Goal: Task Accomplishment & Management: Complete application form

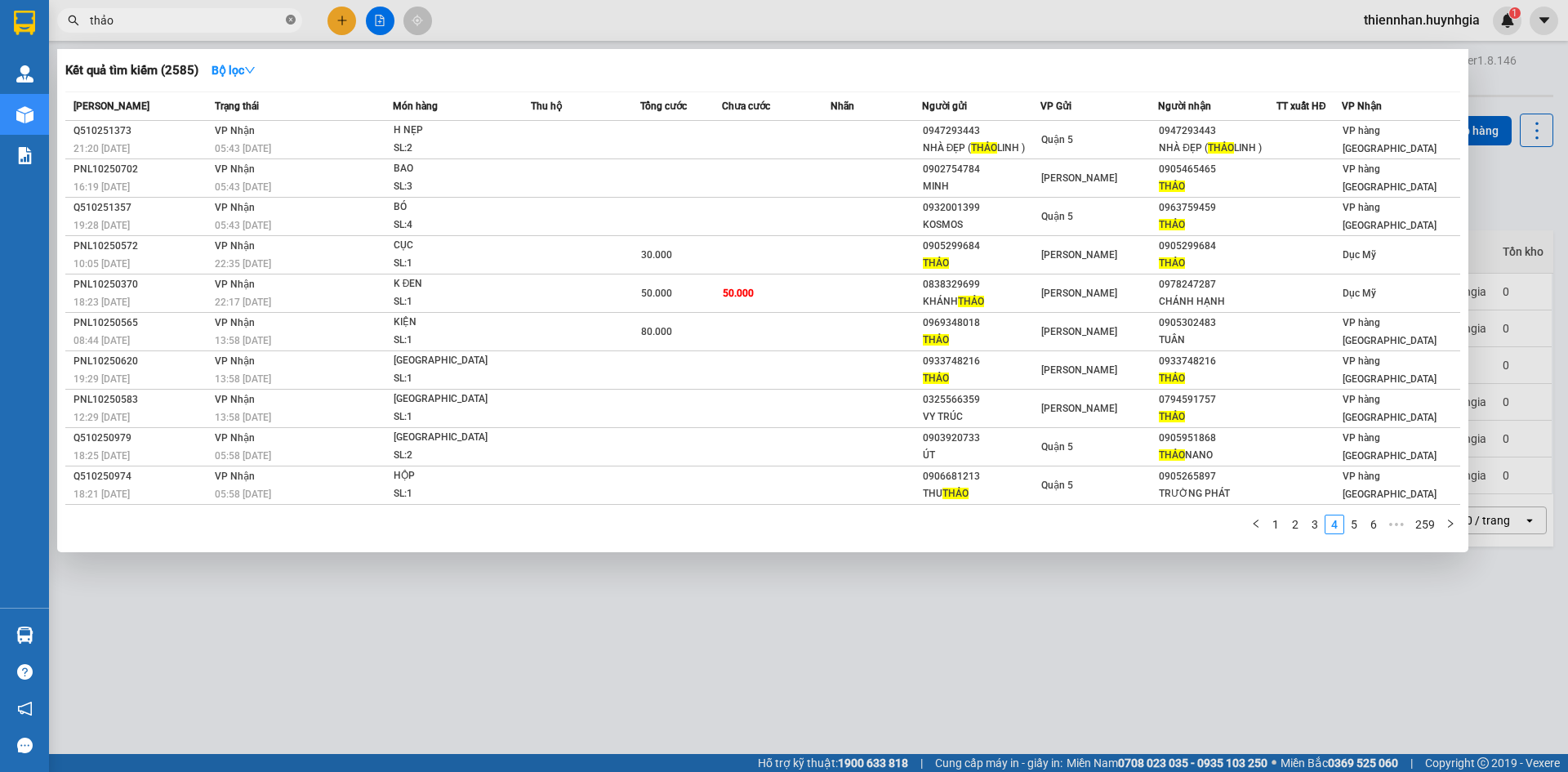
click at [287, 19] on icon "close-circle" at bounding box center [291, 20] width 9 height 9
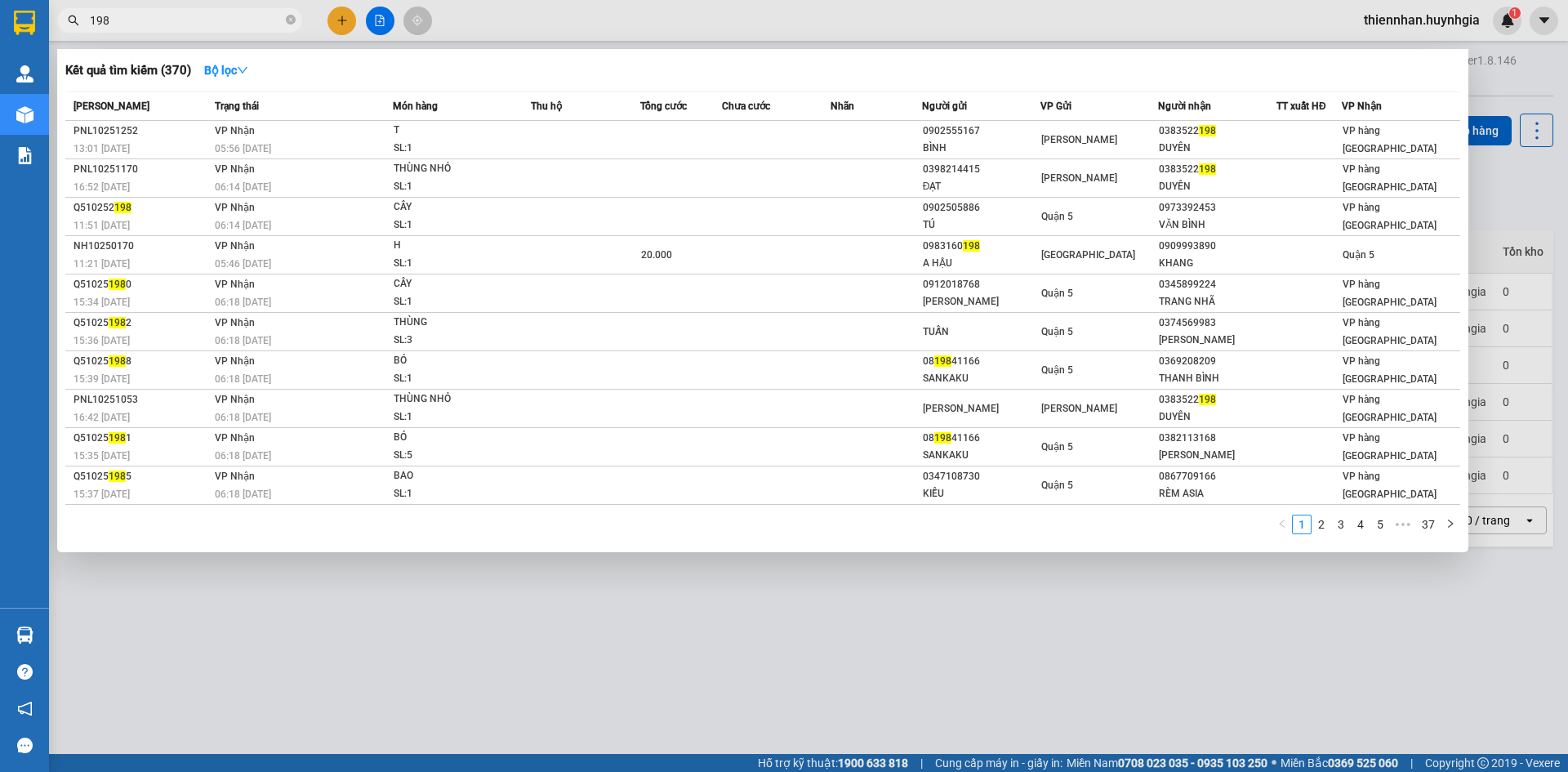
type input "198"
click at [287, 9] on span "198" at bounding box center [180, 21] width 245 height 24
click at [291, 12] on span at bounding box center [291, 20] width 9 height 18
click at [287, 20] on icon "close-circle" at bounding box center [291, 20] width 9 height 9
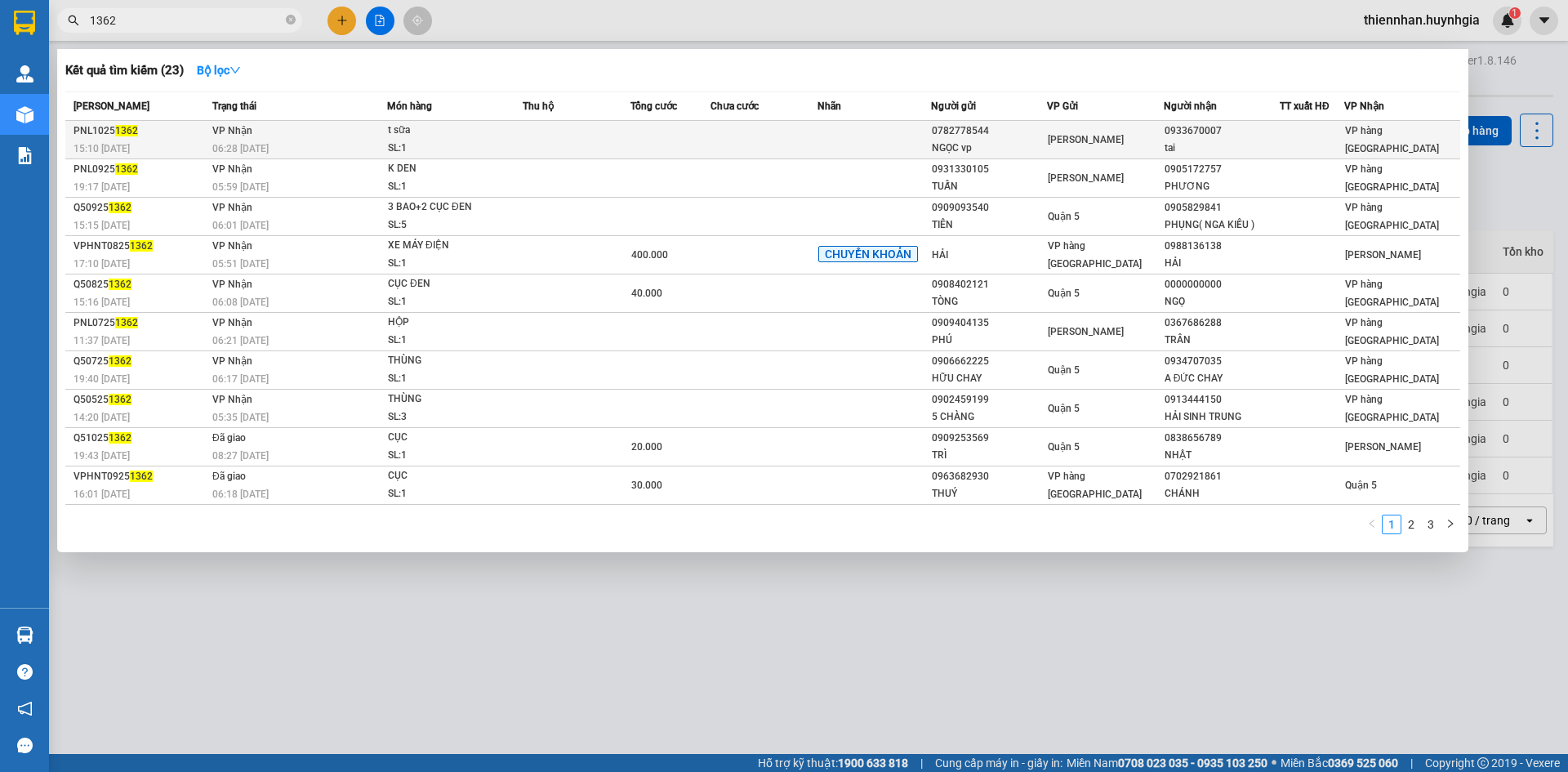
type input "1362"
click at [781, 147] on td at bounding box center [764, 139] width 107 height 38
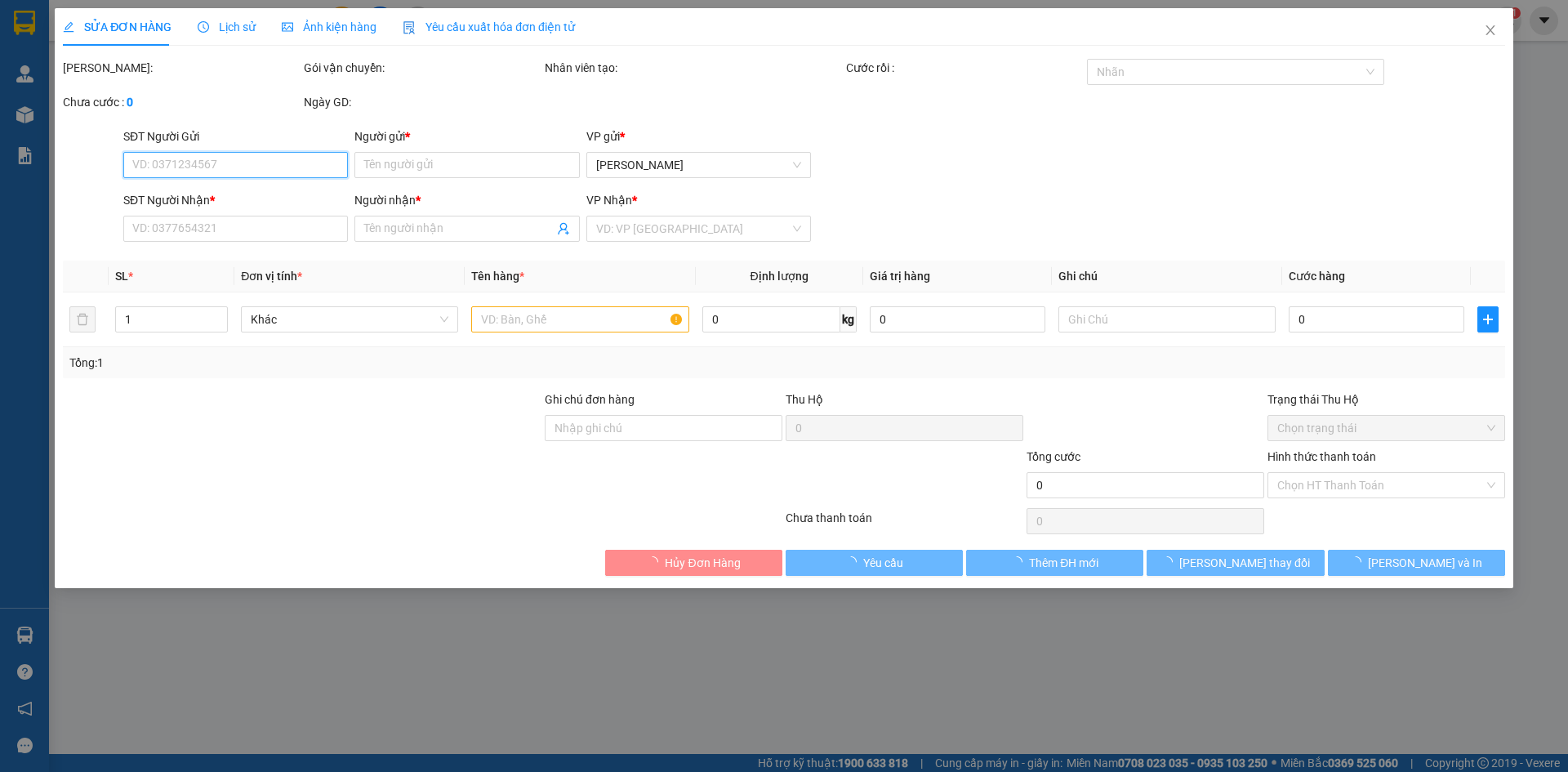
type input "0782778544"
type input "NGỌC vp"
type input "0933670007"
type input "tai"
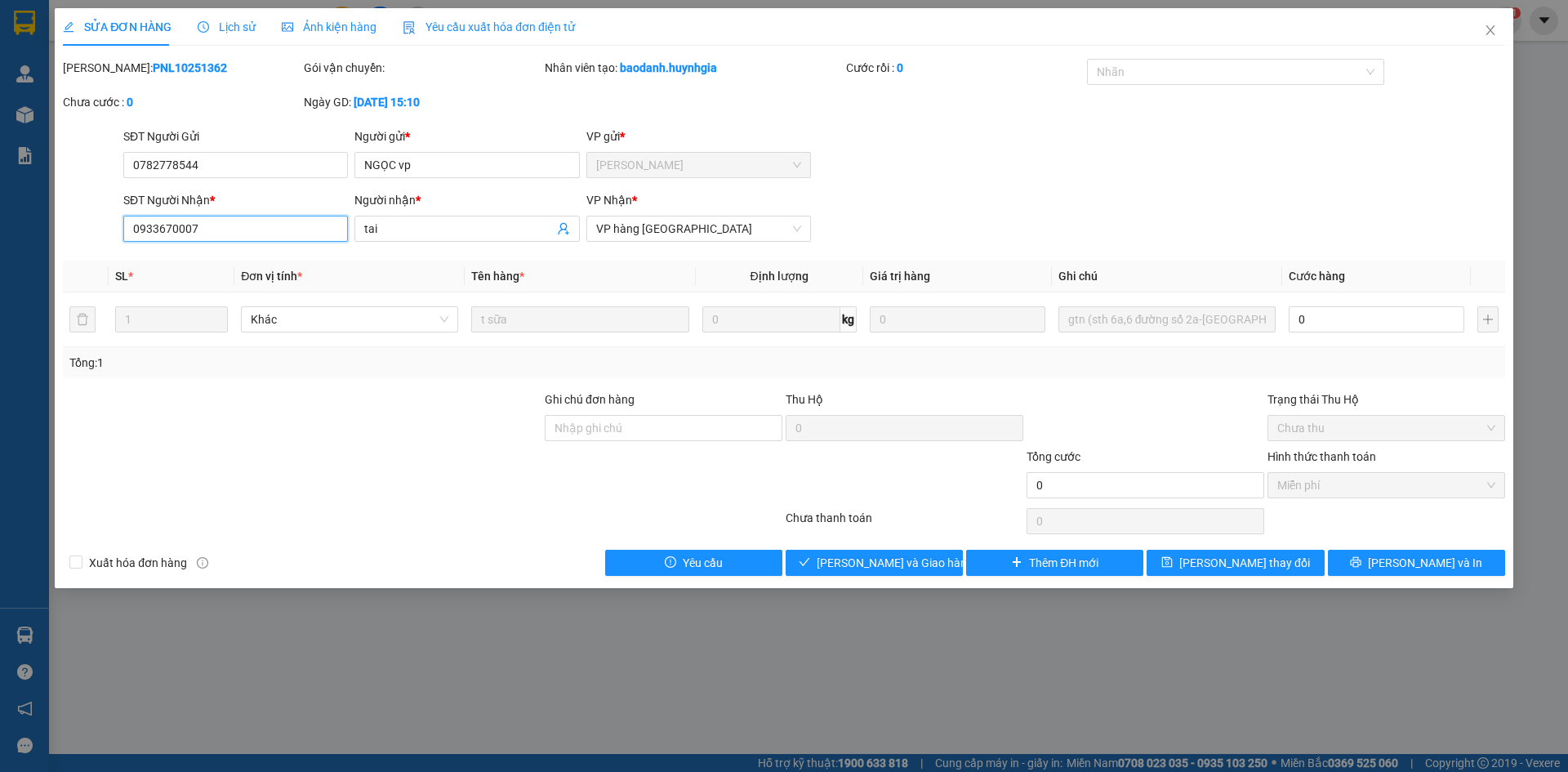
click at [313, 235] on input "0933670007" at bounding box center [236, 228] width 225 height 26
click at [316, 235] on input "0933670007" at bounding box center [236, 228] width 225 height 26
click at [1050, 159] on div "SĐT Người Gửi 0782778544 Người gửi * NGỌC vp VP gửi * [PERSON_NAME]" at bounding box center [814, 155] width 1388 height 57
click at [1498, 36] on span "Close" at bounding box center [1490, 31] width 46 height 46
